Goal: Task Accomplishment & Management: Complete application form

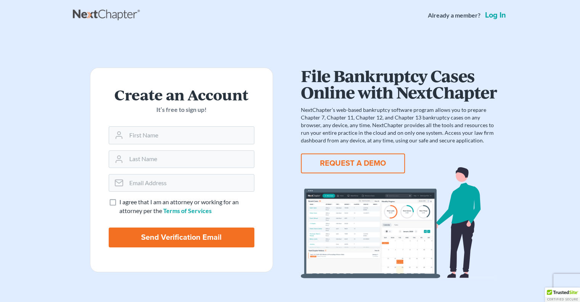
click at [119, 203] on label "I agree that I am an attorney or working for an attorney per the Terms of Servi…" at bounding box center [186, 207] width 135 height 18
click at [123, 203] on input "I agree that I am an attorney or working for an attorney per the Terms of Servi…" at bounding box center [125, 200] width 5 height 5
checkbox input "true"
click at [150, 137] on input "text" at bounding box center [190, 135] width 128 height 17
type input "[PERSON_NAME]"
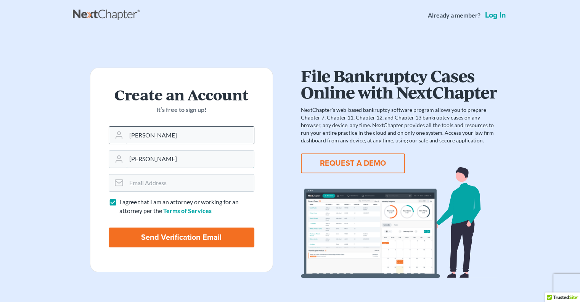
type input "[PERSON_NAME]"
type input "[PERSON_NAME][EMAIL_ADDRESS][DOMAIN_NAME]"
click at [169, 238] on input "Send Verification Email" at bounding box center [182, 237] width 146 height 20
type input "Thinking..."
